Goal: Task Accomplishment & Management: Manage account settings

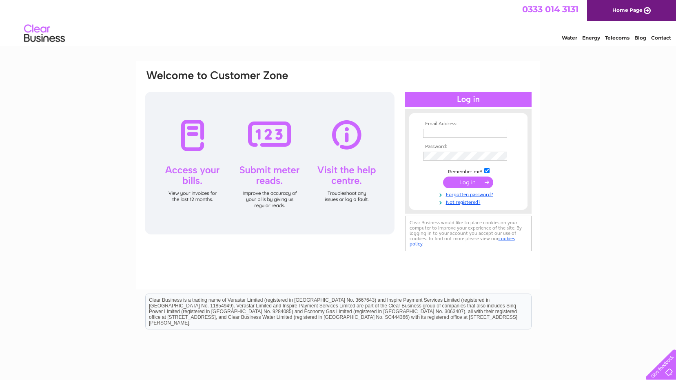
type input "[PERSON_NAME][EMAIL_ADDRESS][DOMAIN_NAME]"
click at [472, 184] on input "submit" at bounding box center [468, 182] width 50 height 11
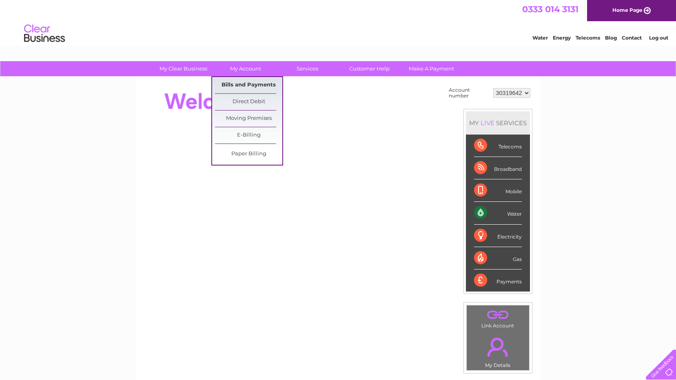
click at [241, 83] on link "Bills and Payments" at bounding box center [248, 85] width 67 height 16
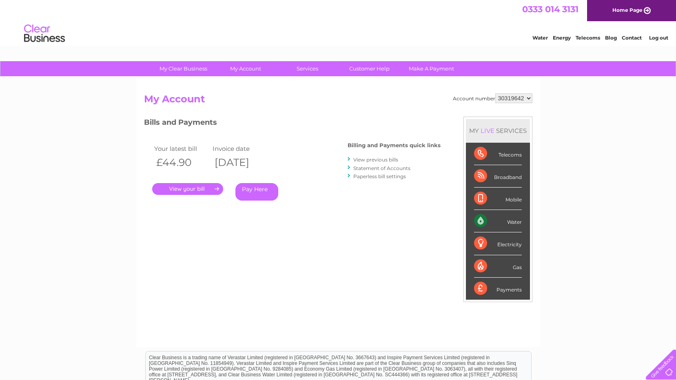
click at [193, 188] on link "." at bounding box center [187, 189] width 71 height 12
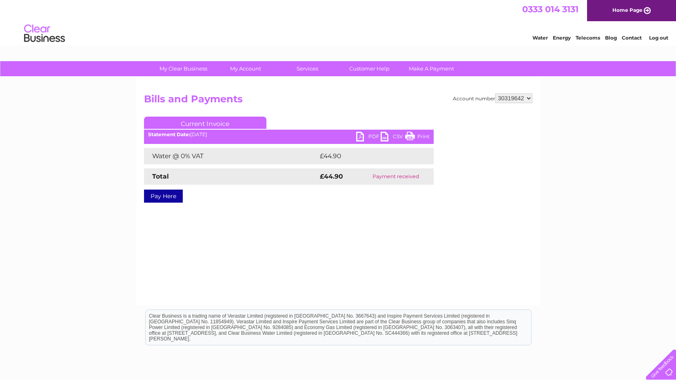
click at [359, 137] on link "PDF" at bounding box center [368, 138] width 24 height 12
